Goal: Task Accomplishment & Management: Manage account settings

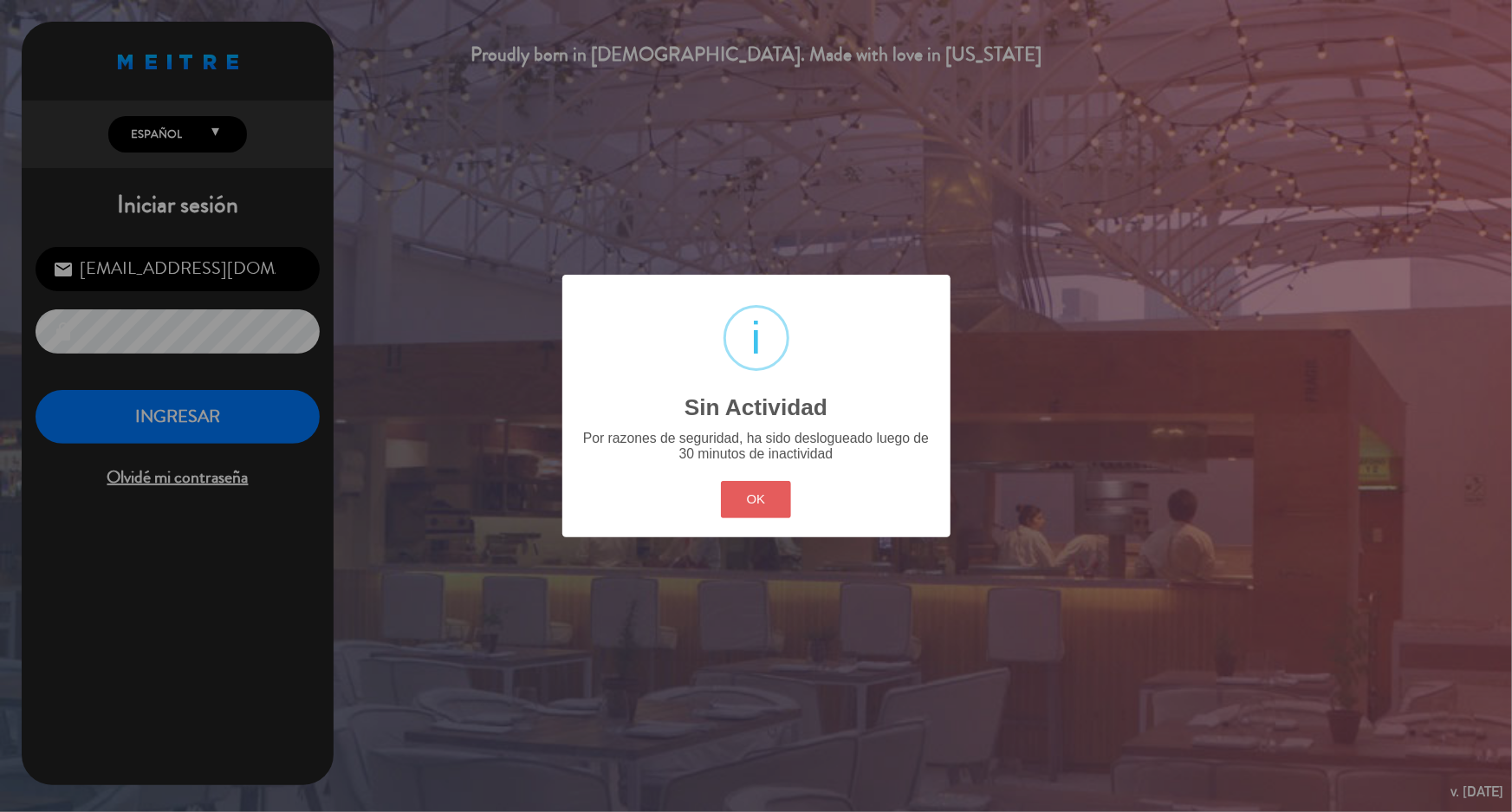
click at [757, 497] on button "OK" at bounding box center [756, 499] width 70 height 37
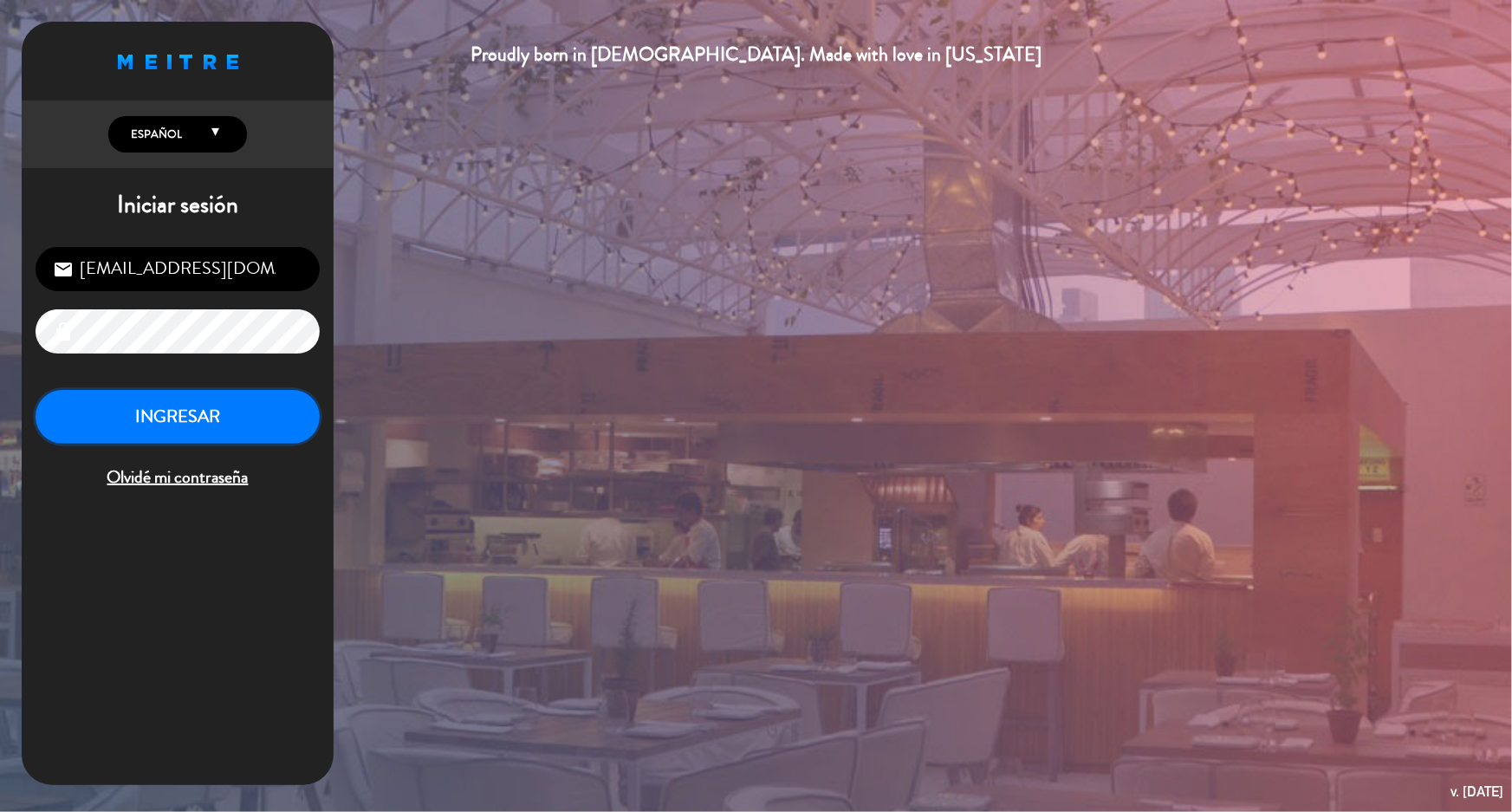
click at [198, 403] on button "INGRESAR" at bounding box center [178, 417] width 285 height 55
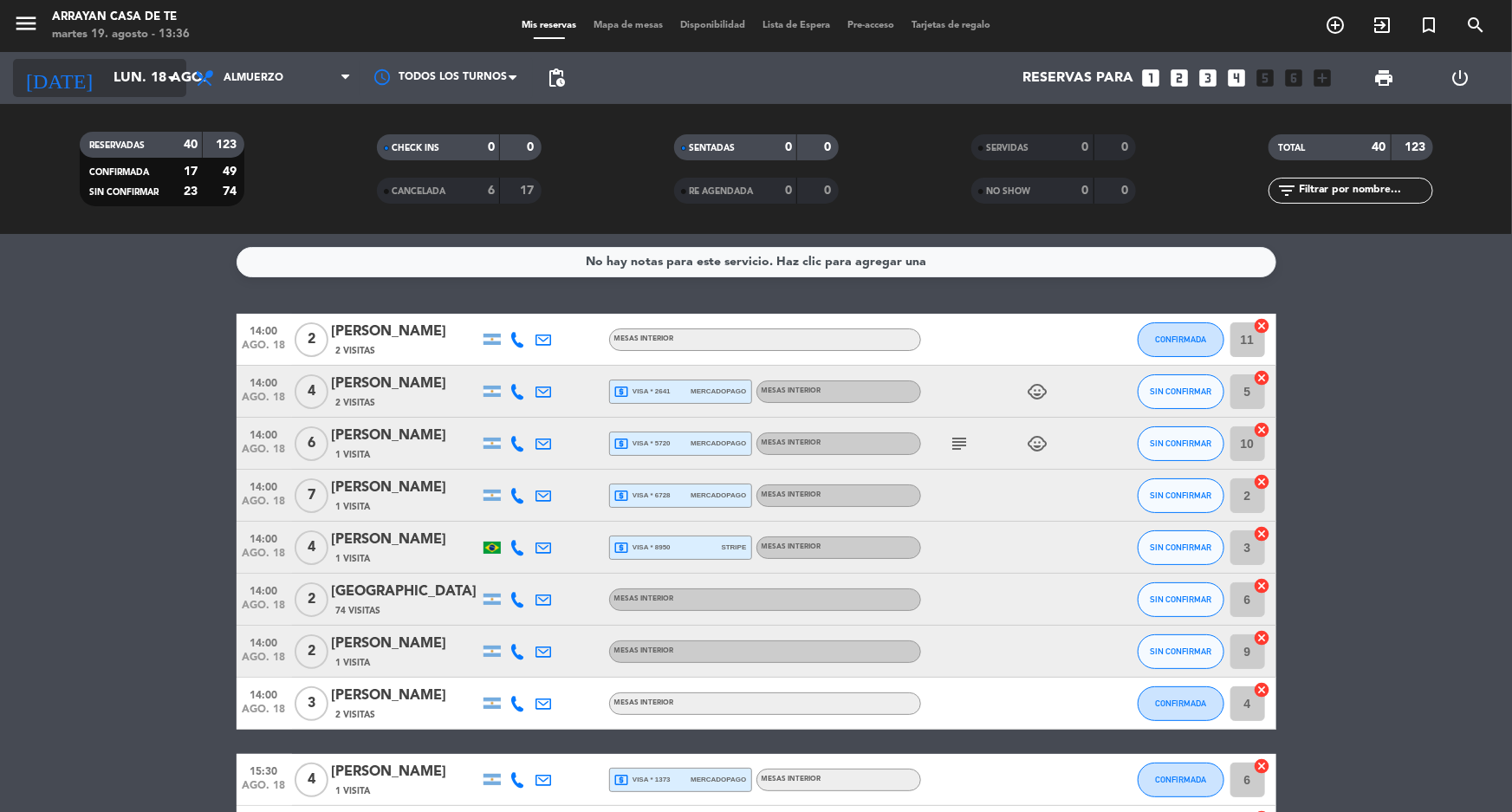
click at [115, 62] on input "lun. 18 ago." at bounding box center [196, 78] width 182 height 34
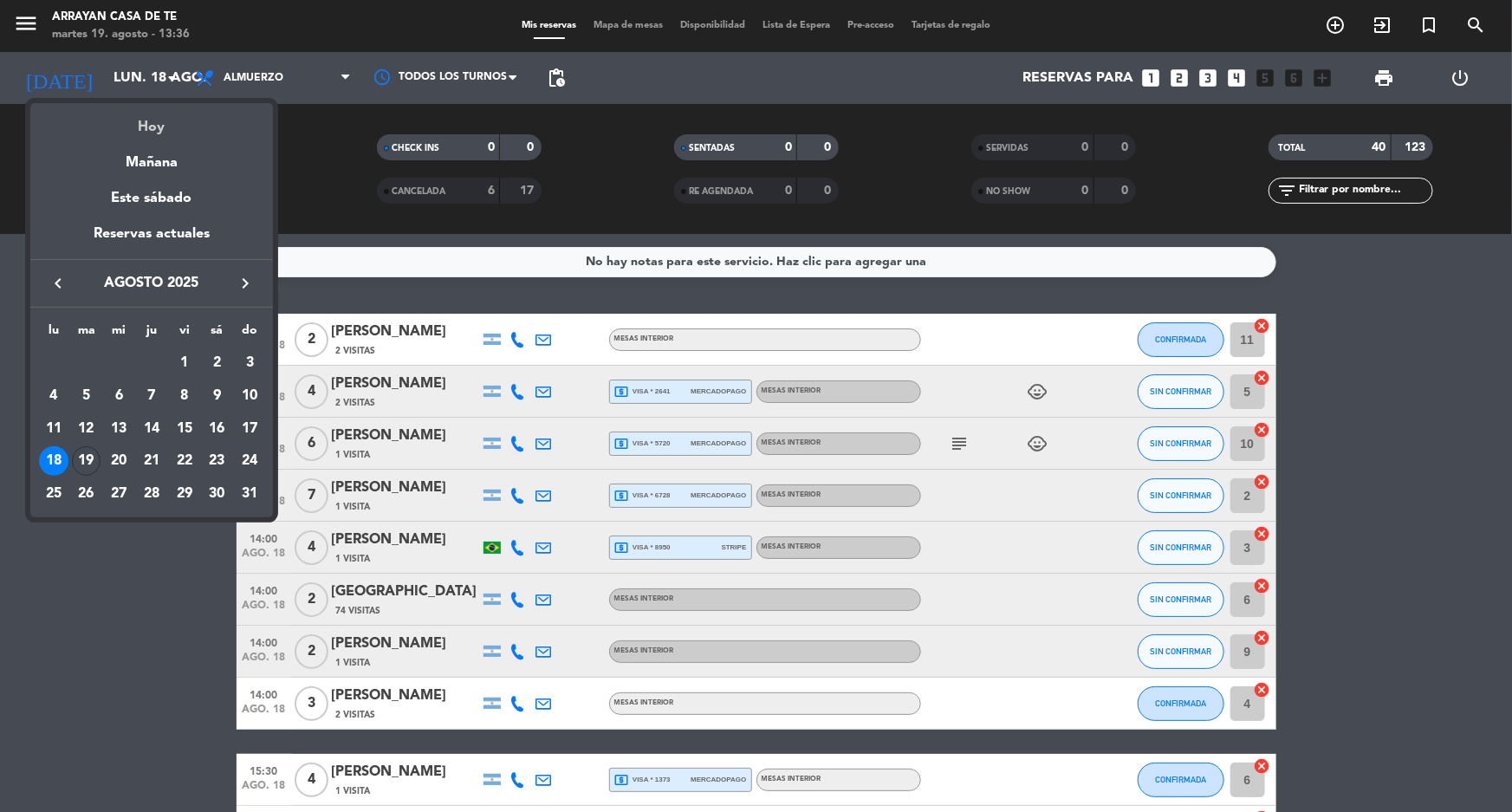
click at [161, 134] on div "Hoy" at bounding box center [151, 121] width 243 height 36
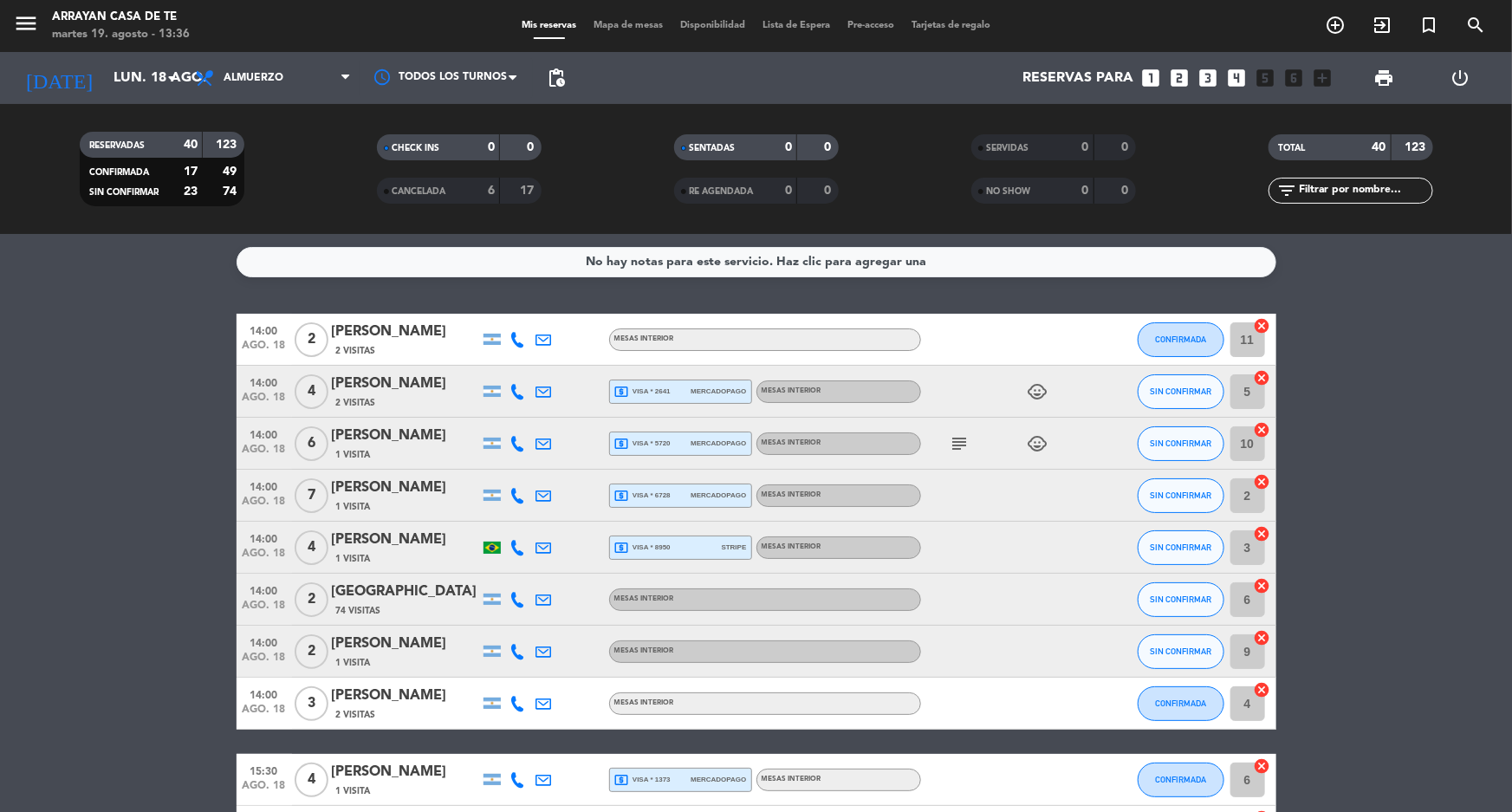
type input "[DATE] ago."
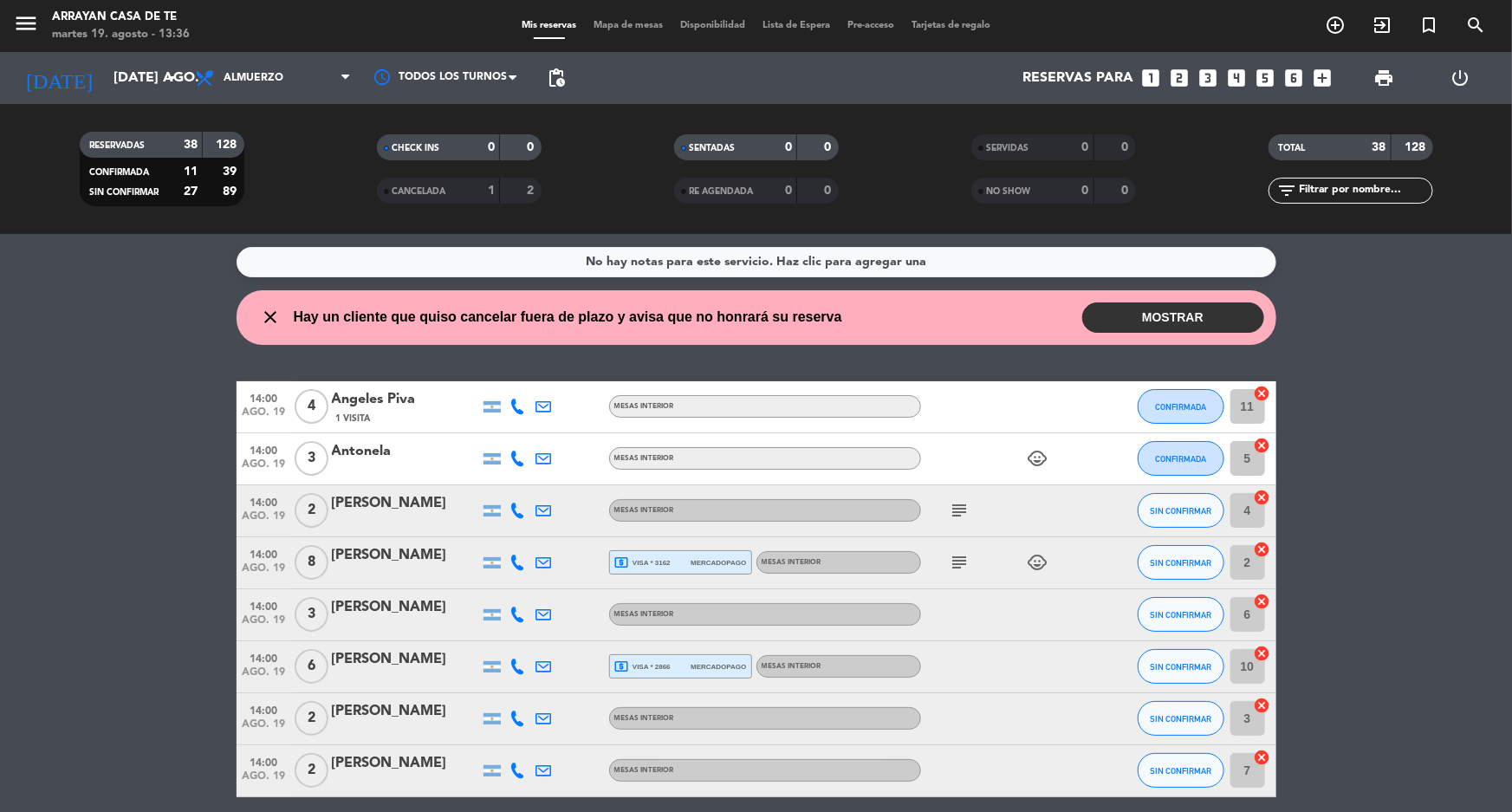
click at [1181, 317] on button "MOSTRAR" at bounding box center [1173, 318] width 182 height 30
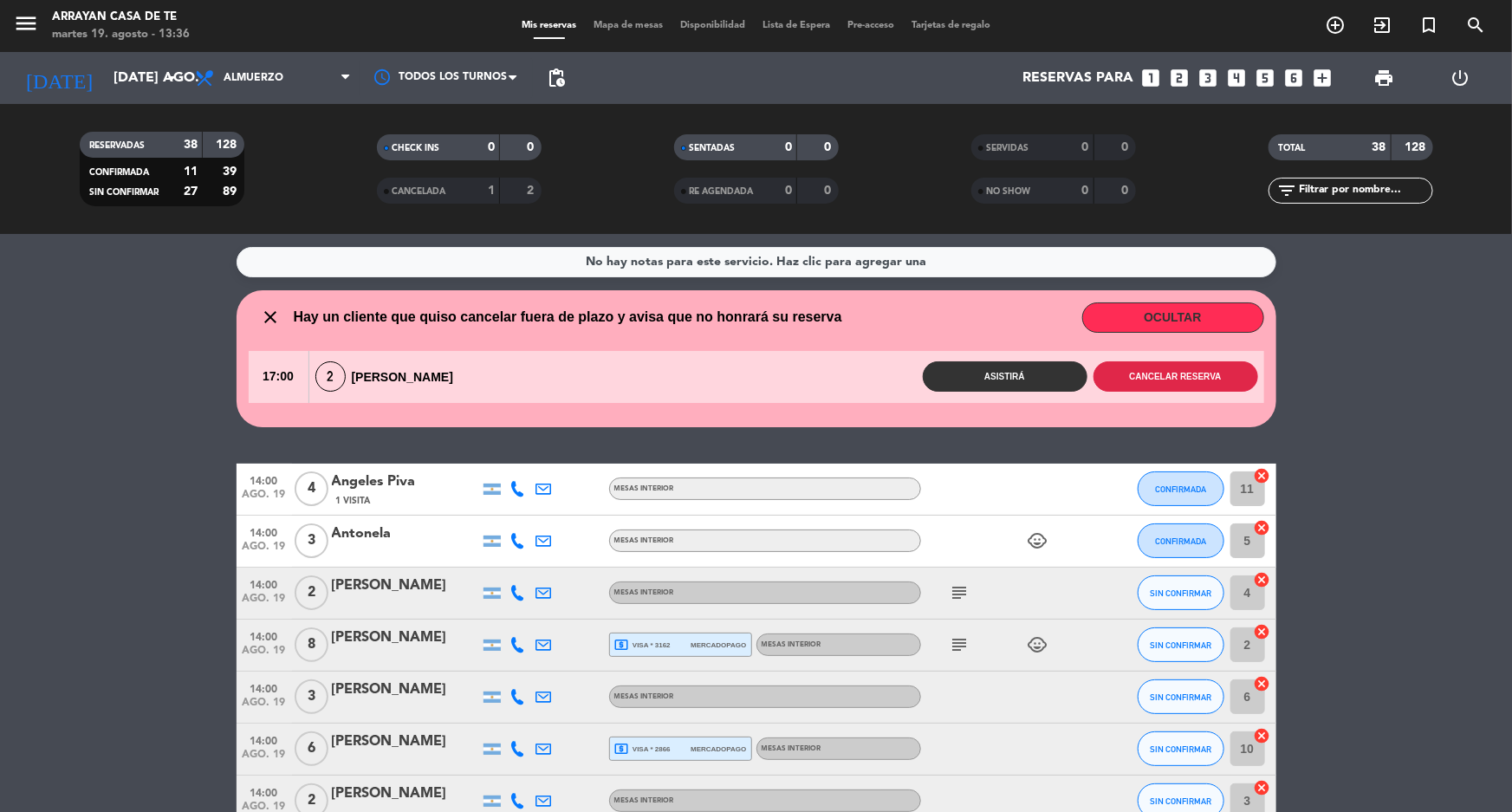
click at [1187, 377] on button "Cancelar reserva" at bounding box center [1175, 376] width 165 height 30
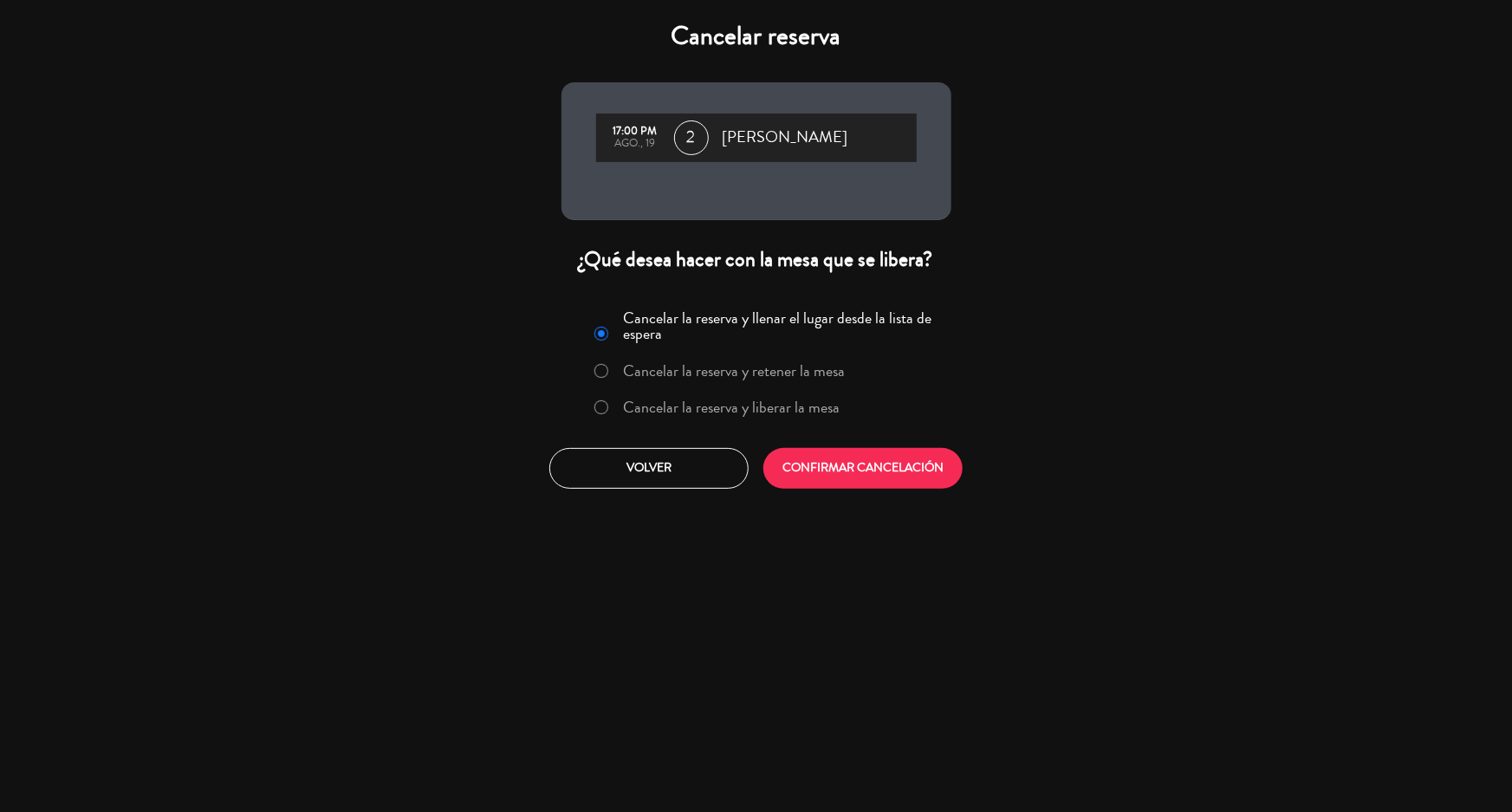
click at [766, 407] on label "Cancelar la reserva y liberar la mesa" at bounding box center [731, 406] width 217 height 15
click at [898, 474] on button "CONFIRMAR CANCELACIÓN" at bounding box center [862, 468] width 200 height 41
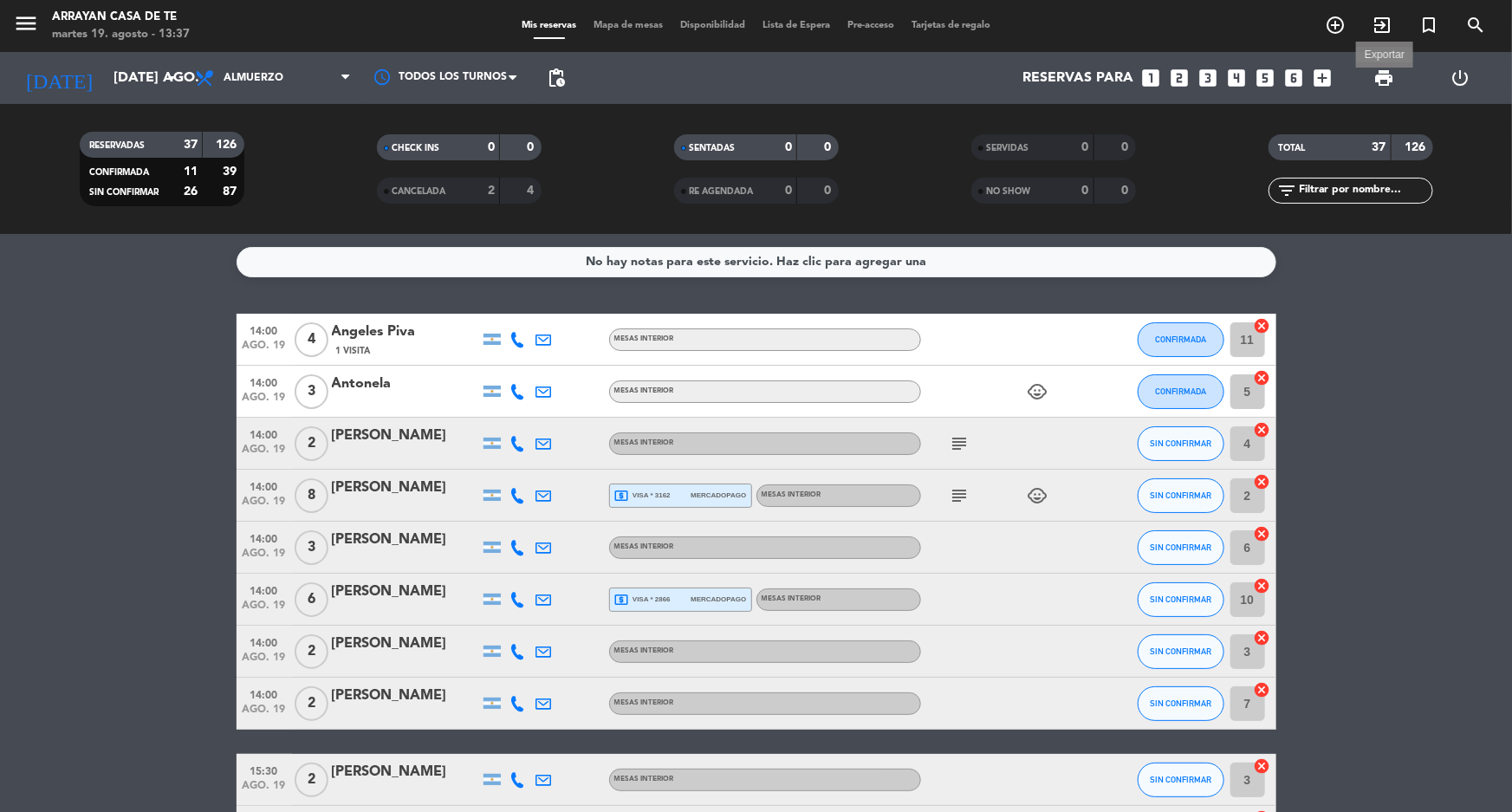
click at [1392, 78] on span "print" at bounding box center [1383, 78] width 21 height 21
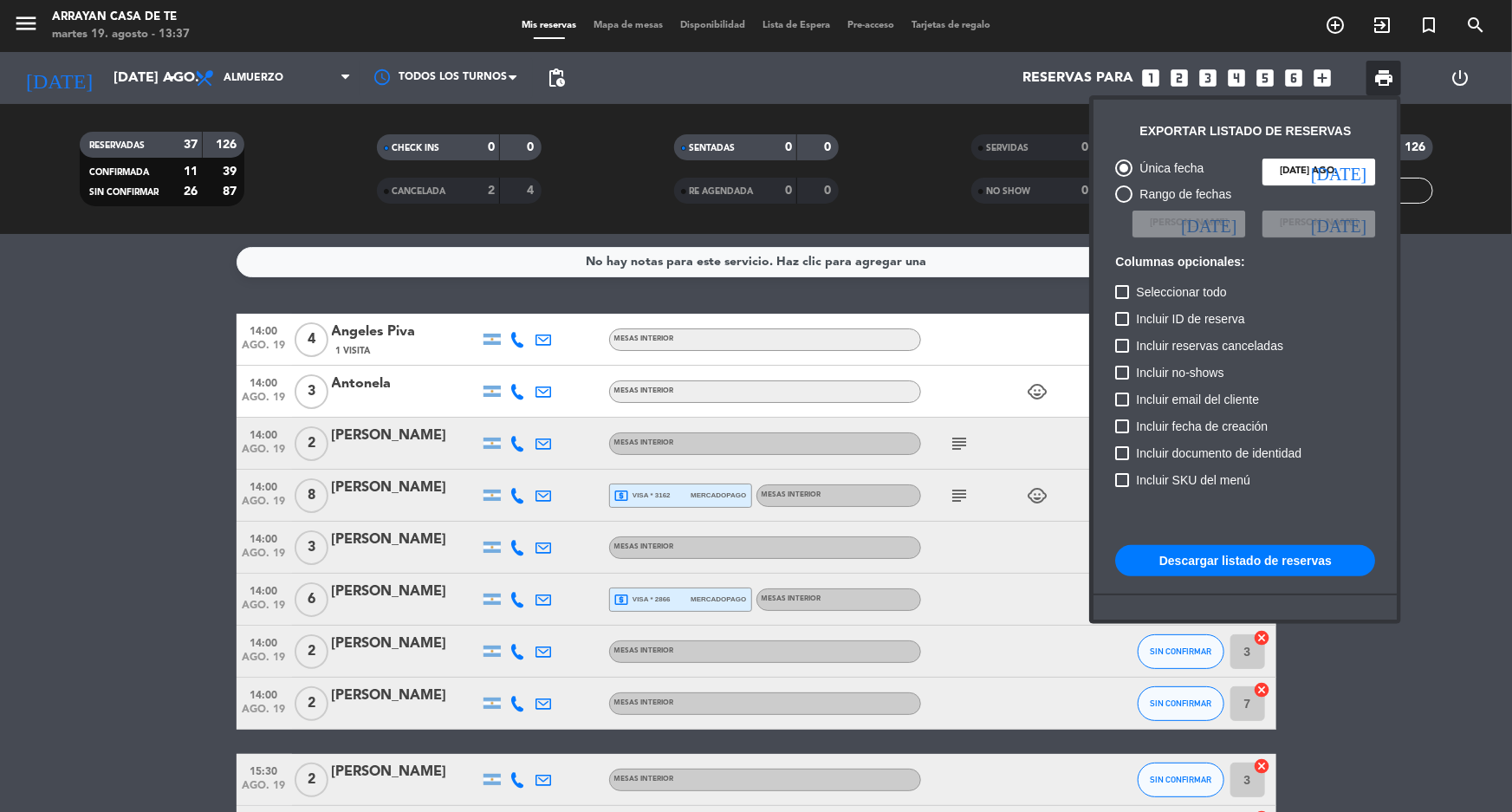
click at [1274, 572] on button "Descargar listado de reservas" at bounding box center [1244, 560] width 260 height 31
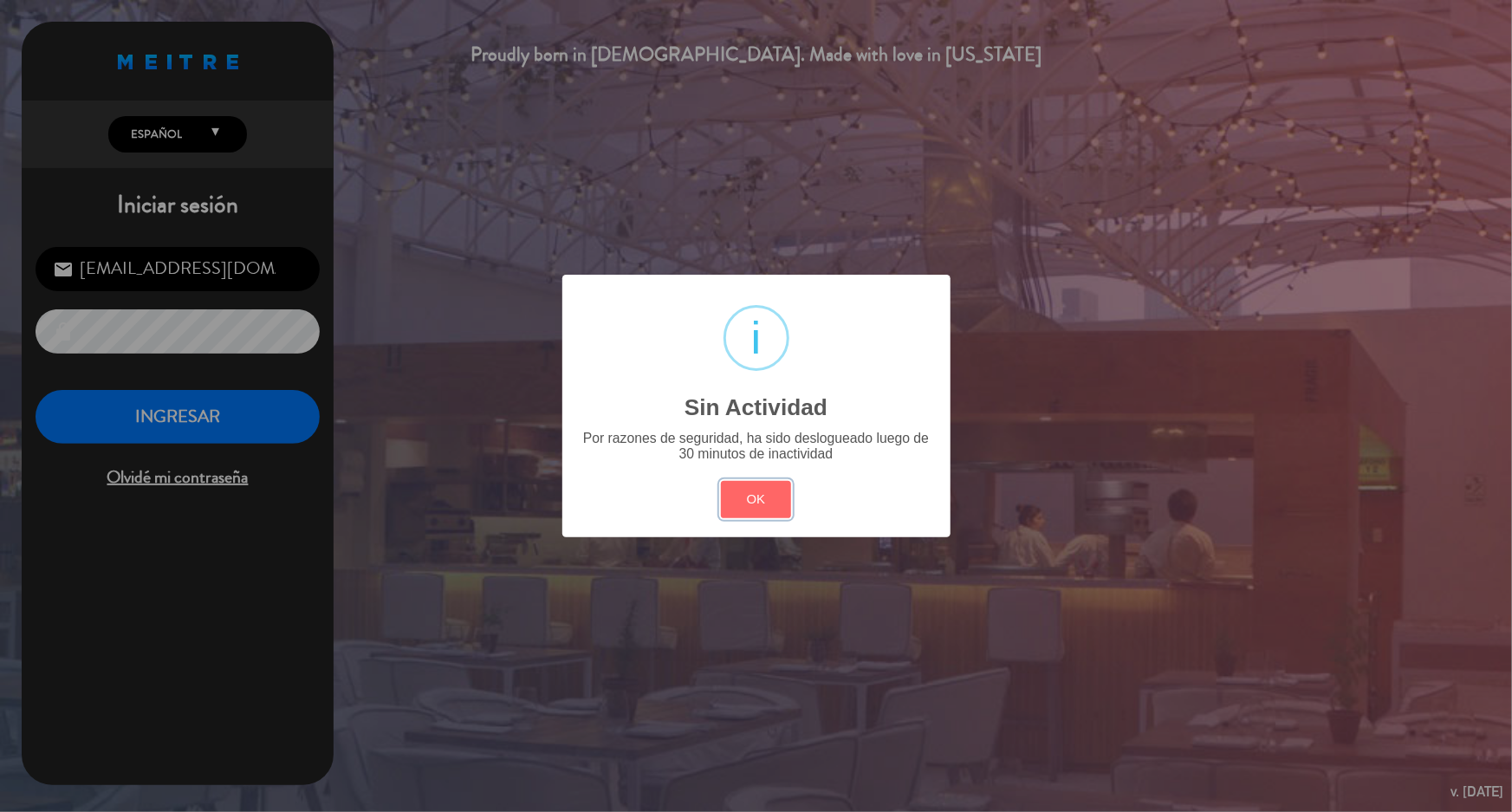
click at [721, 481] on button "OK" at bounding box center [756, 499] width 70 height 37
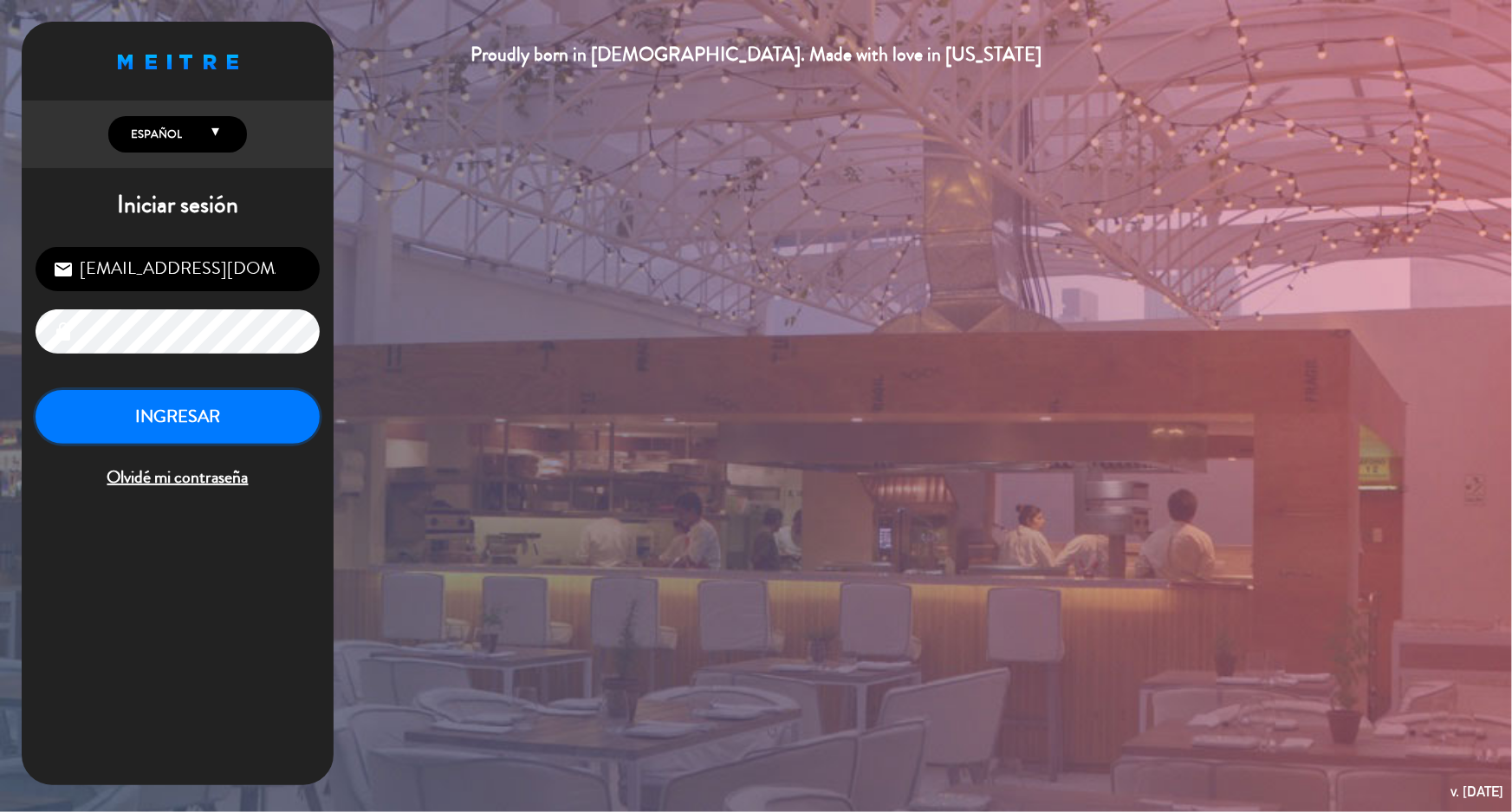
drag, startPoint x: 199, startPoint y: 435, endPoint x: 175, endPoint y: 446, distance: 26.4
click at [180, 443] on div "INGRESAR Olvidé mi contraseña" at bounding box center [178, 441] width 285 height 102
click at [183, 437] on button "INGRESAR" at bounding box center [178, 417] width 285 height 55
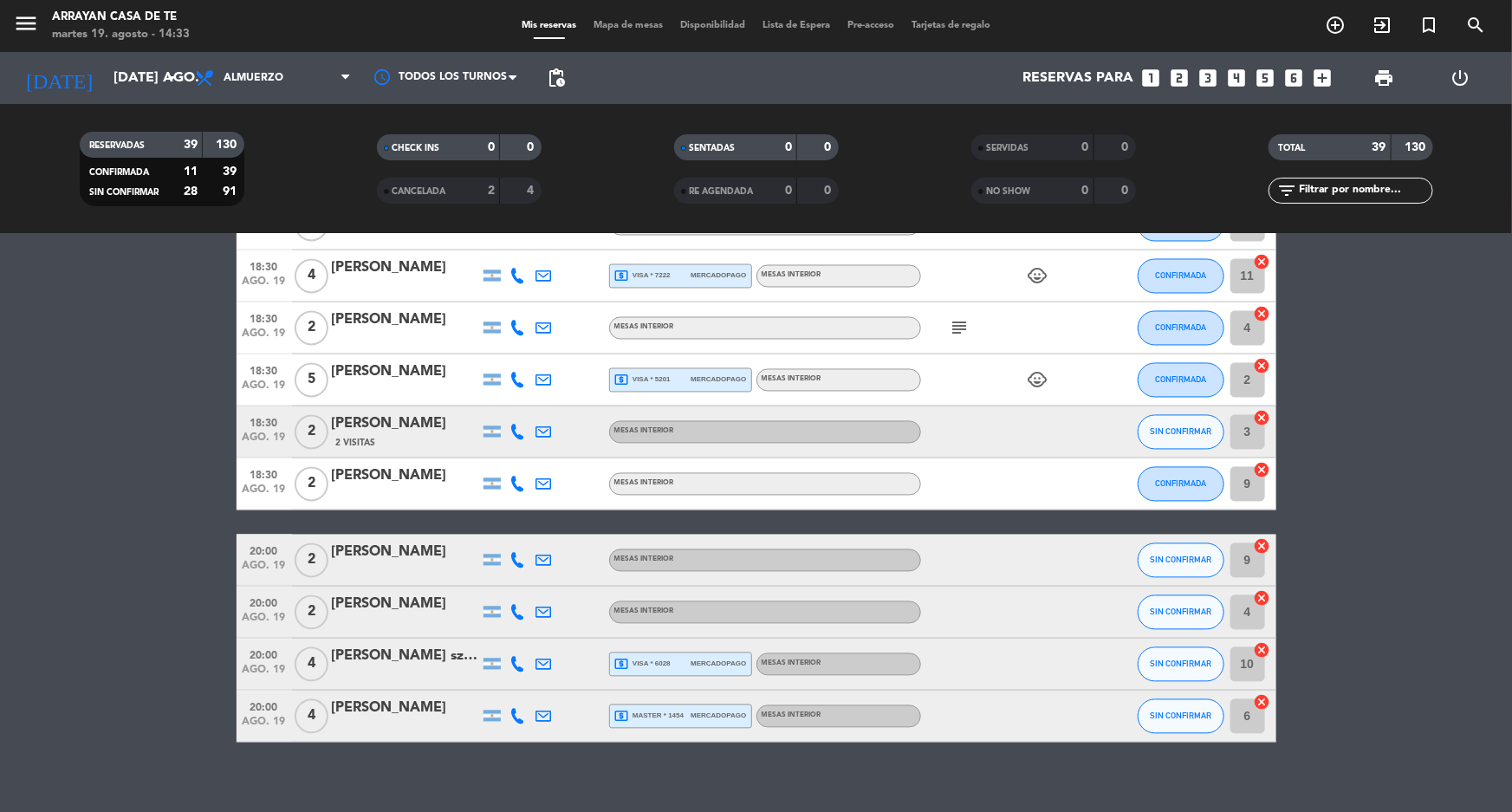
scroll to position [1712, 0]
